Goal: Check status

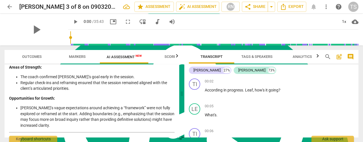
scroll to position [425, 0]
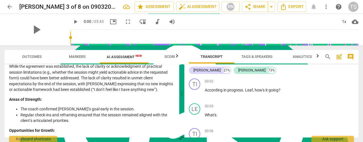
click at [42, 30] on div "play_arrow" at bounding box center [36, 30] width 63 height 32
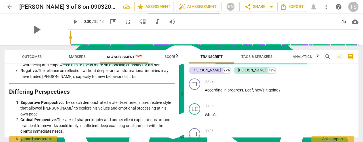
scroll to position [1273, 0]
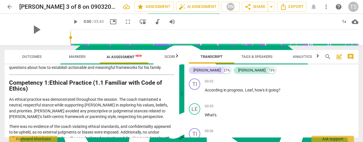
scroll to position [0, 0]
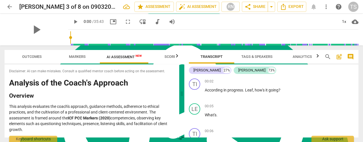
click at [8, 8] on span "arrow_back" at bounding box center [9, 6] width 7 height 7
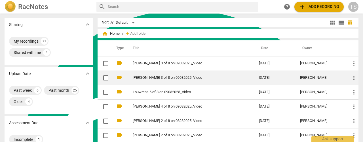
click at [151, 77] on link "[PERSON_NAME] 3 of 8 on 09032025_Video" at bounding box center [186, 78] width 106 height 4
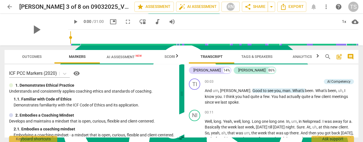
click at [10, 7] on span "arrow_back" at bounding box center [9, 6] width 7 height 7
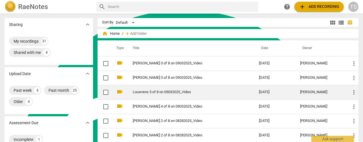
click at [140, 95] on td "Louwrens 5 of 8 on 09032025_Video" at bounding box center [190, 92] width 128 height 14
